Goal: Transaction & Acquisition: Purchase product/service

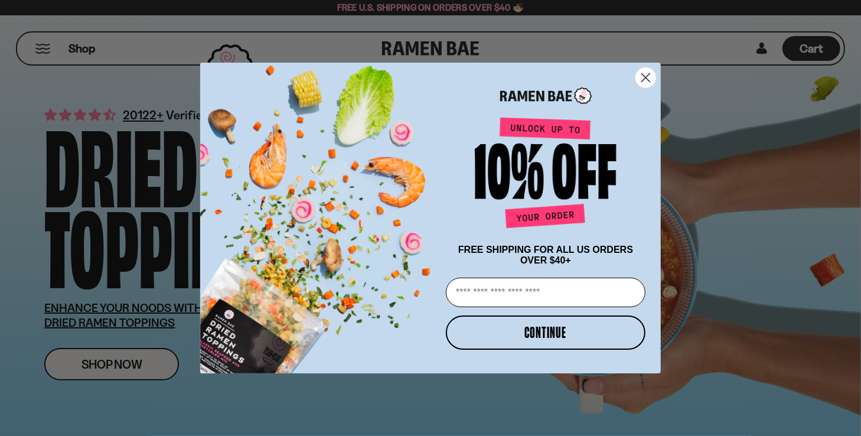
click at [646, 69] on circle "Close dialog" at bounding box center [645, 77] width 19 height 19
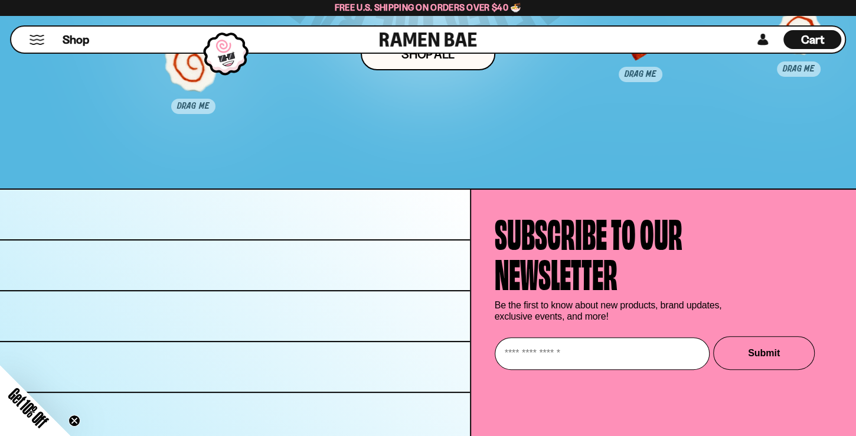
scroll to position [6063, 0]
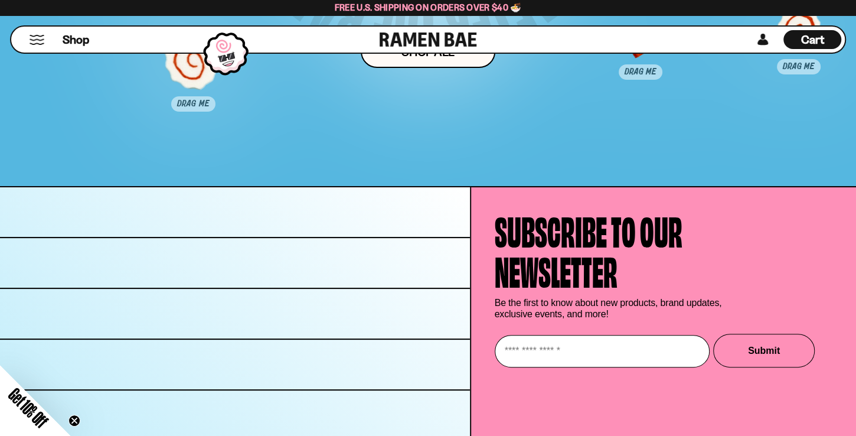
drag, startPoint x: 711, startPoint y: 378, endPoint x: 429, endPoint y: 312, distance: 289.8
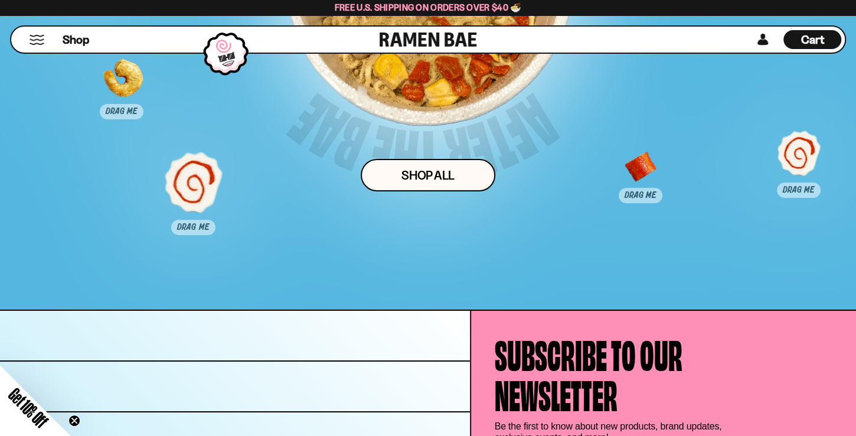
drag, startPoint x: 689, startPoint y: 185, endPoint x: 488, endPoint y: 330, distance: 247.0
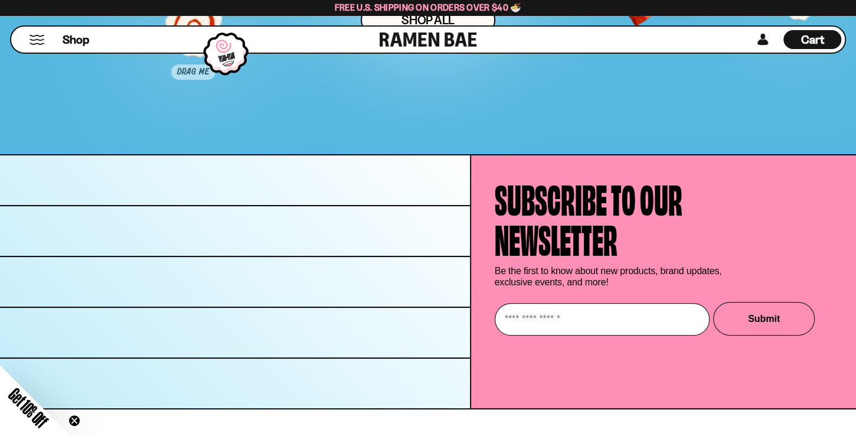
scroll to position [6063, 0]
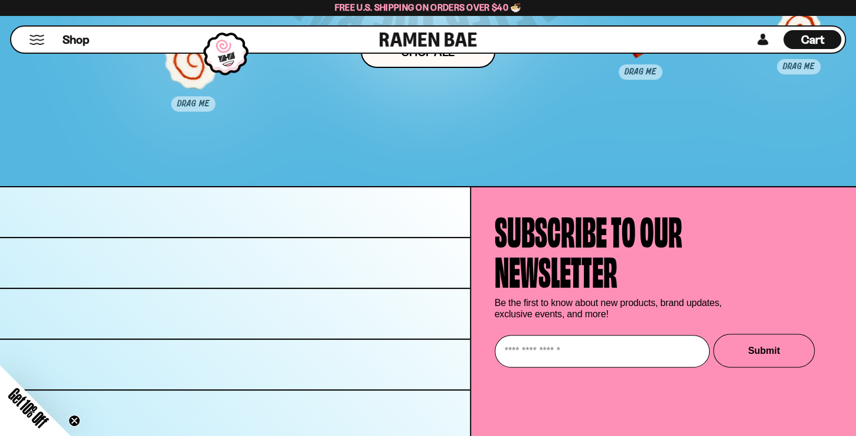
drag, startPoint x: 181, startPoint y: 118, endPoint x: 428, endPoint y: 216, distance: 264.9
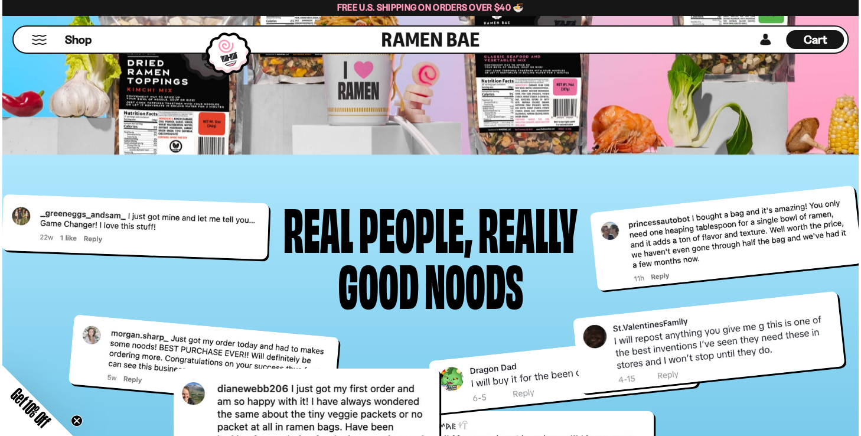
scroll to position [4458, 0]
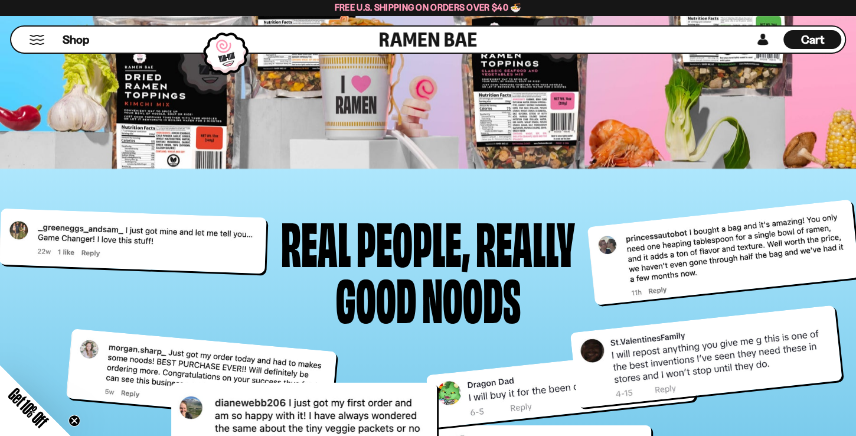
click at [32, 40] on div "Shop" at bounding box center [197, 40] width 365 height 26
click at [40, 42] on button "Mobile Menu Trigger" at bounding box center [37, 40] width 16 height 10
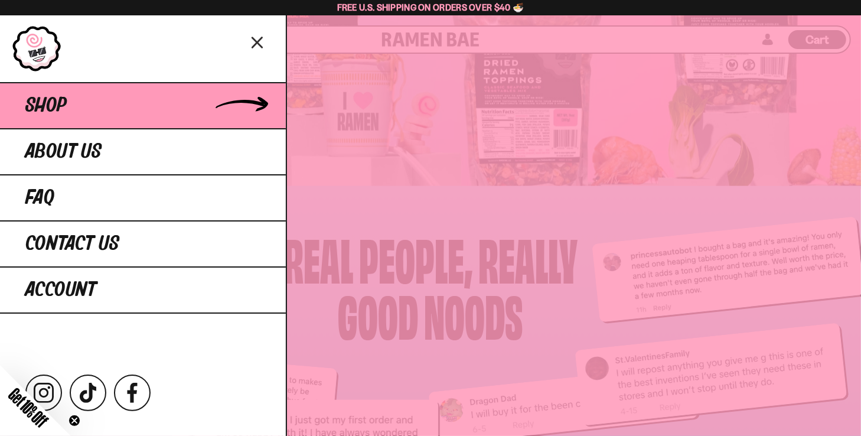
click at [129, 121] on link "Shop" at bounding box center [143, 105] width 286 height 46
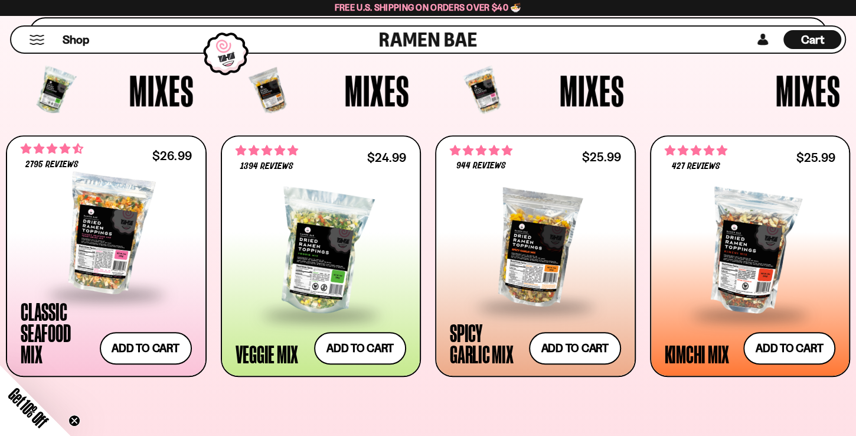
scroll to position [371, 0]
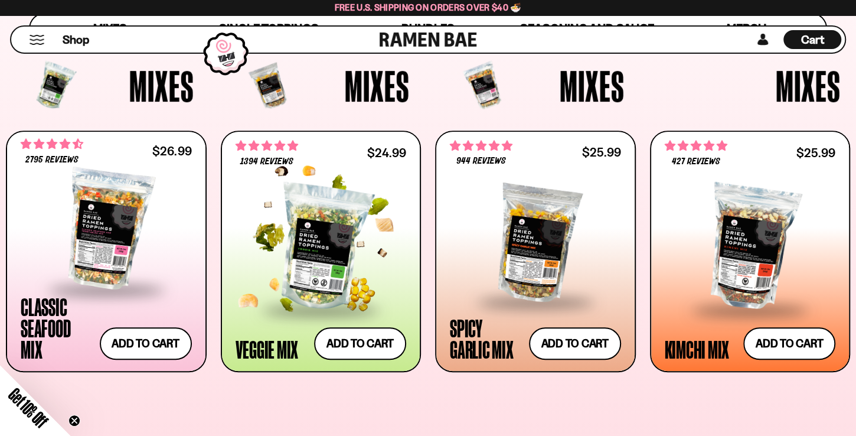
click at [317, 276] on div at bounding box center [321, 247] width 171 height 122
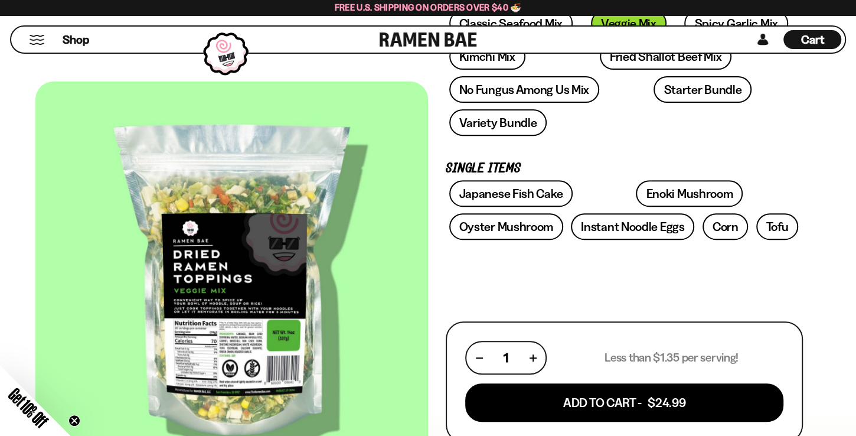
scroll to position [247, 0]
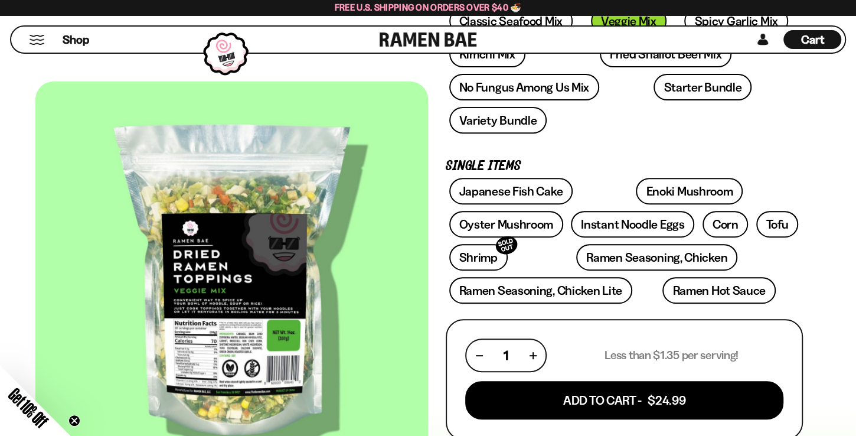
click at [243, 297] on div at bounding box center [231, 283] width 393 height 403
click at [234, 327] on div at bounding box center [231, 283] width 393 height 403
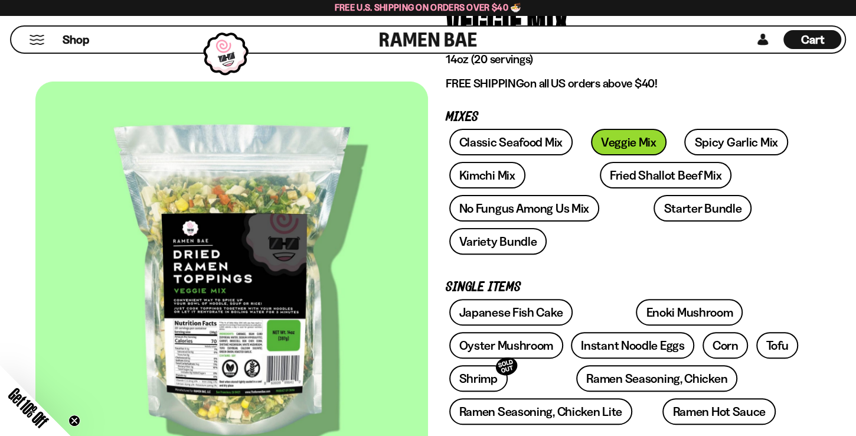
scroll to position [123, 0]
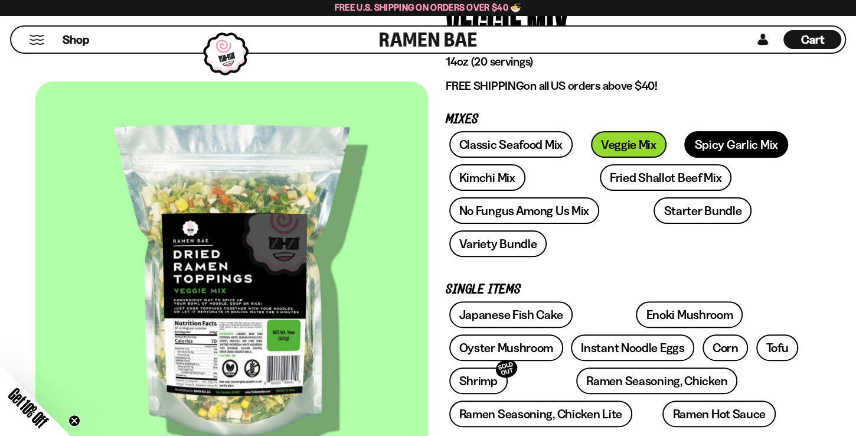
click at [685, 158] on link "Spicy Garlic Mix" at bounding box center [736, 144] width 103 height 27
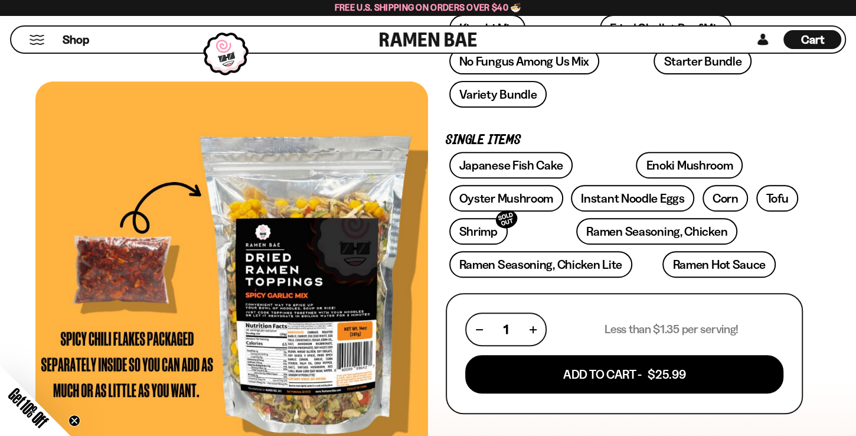
scroll to position [247, 0]
